Goal: Check status: Check status

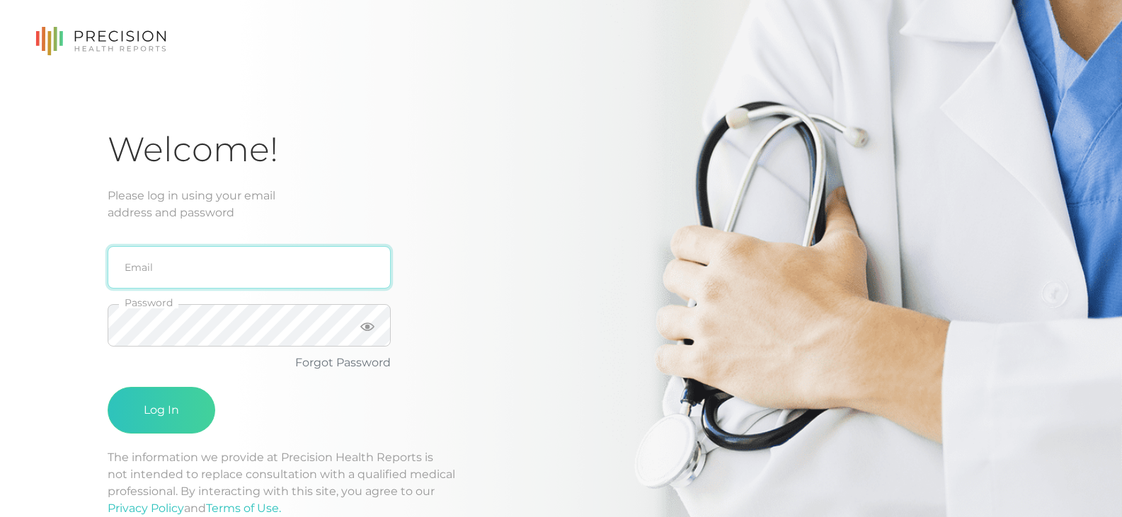
click at [228, 281] on input "email" at bounding box center [249, 267] width 283 height 42
type input "[PERSON_NAME][EMAIL_ADDRESS][DOMAIN_NAME]"
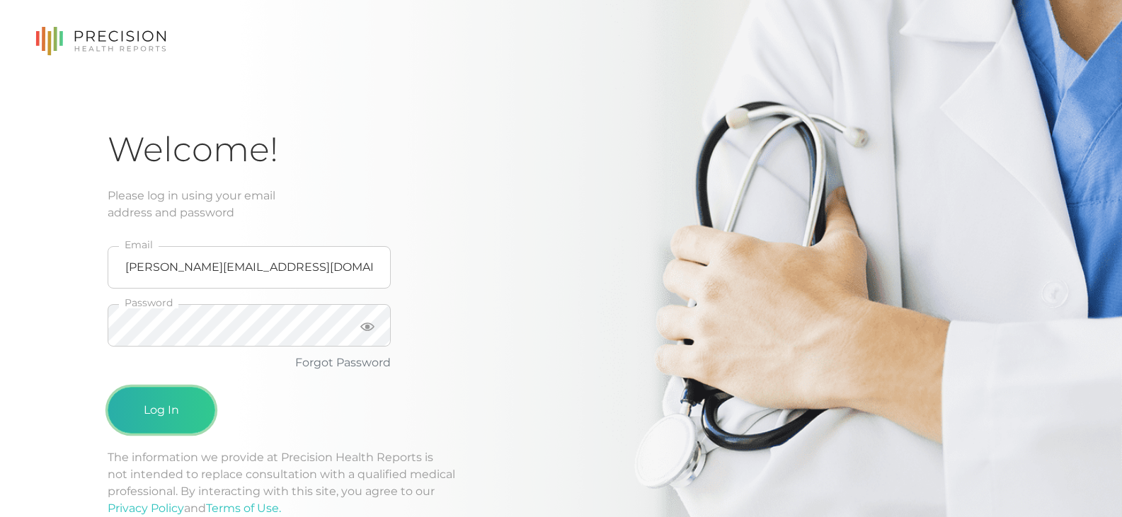
click at [178, 399] on button "Log In" at bounding box center [162, 410] width 108 height 47
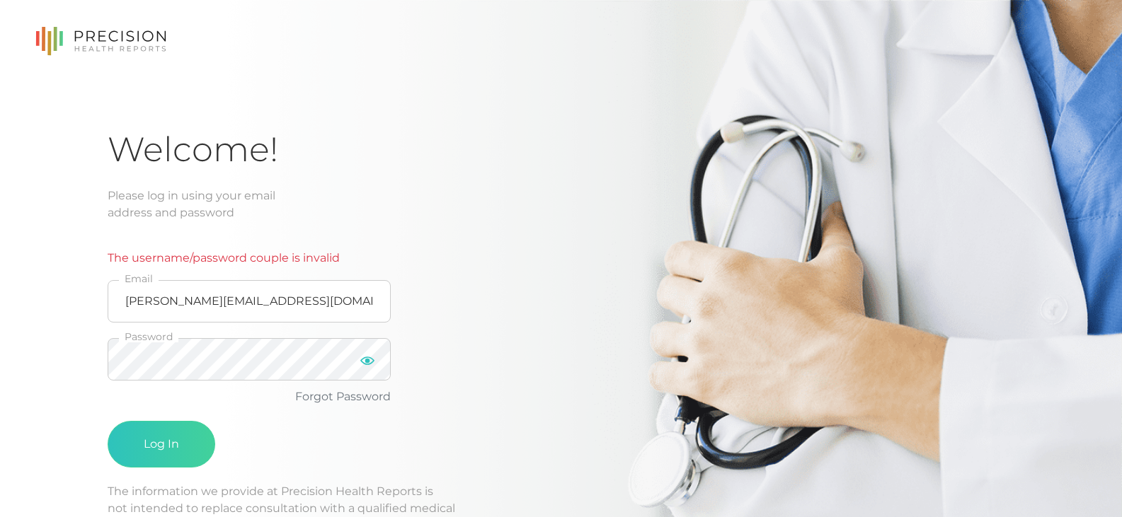
click at [367, 364] on icon at bounding box center [367, 361] width 14 height 8
click at [168, 445] on button "Log In" at bounding box center [162, 444] width 108 height 47
click at [166, 441] on button "Log In" at bounding box center [162, 444] width 108 height 47
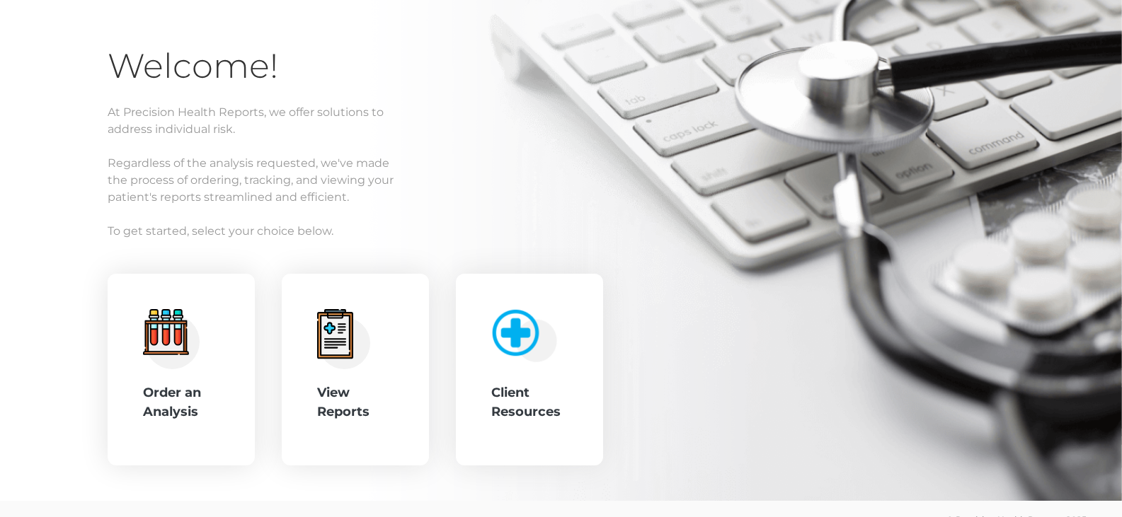
scroll to position [124, 0]
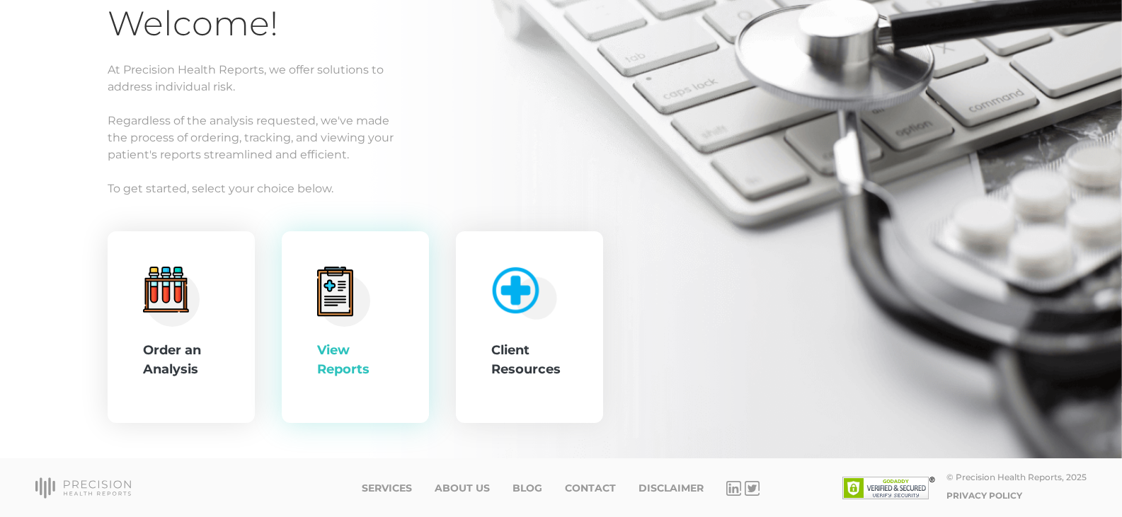
click at [349, 365] on div "View Reports" at bounding box center [355, 360] width 76 height 38
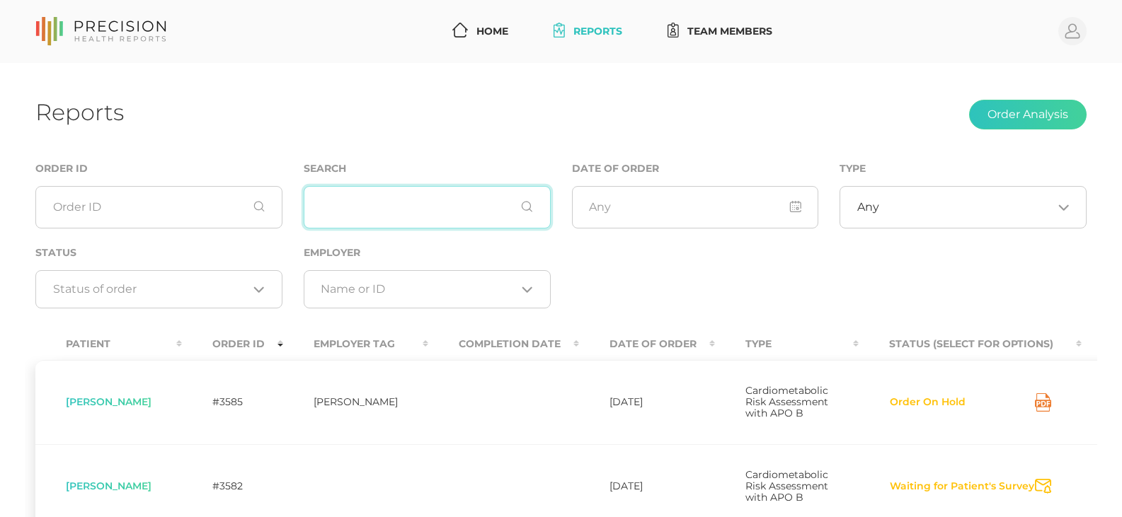
click at [365, 210] on input "text" at bounding box center [427, 207] width 247 height 42
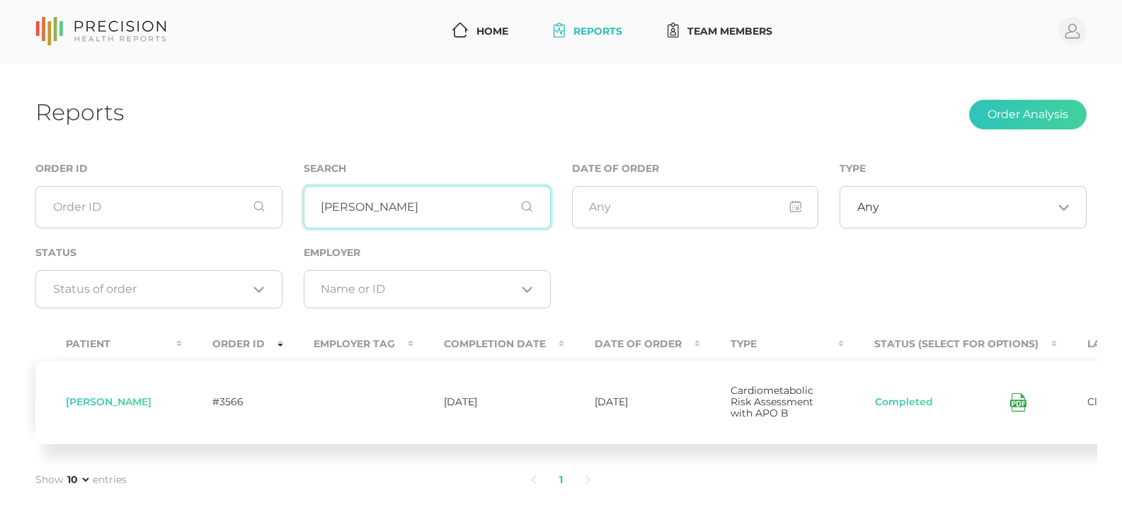
type input "[PERSON_NAME]"
click at [1010, 412] on icon at bounding box center [1018, 403] width 16 height 18
